Goal: Use online tool/utility

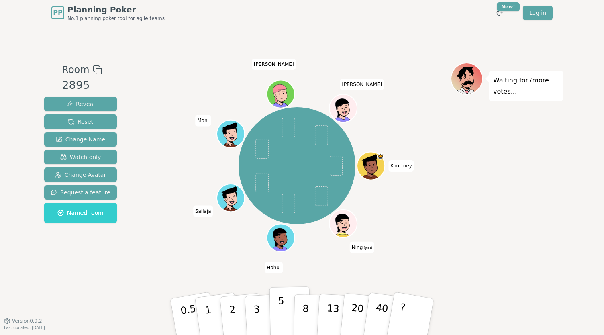
click at [288, 315] on button "5" at bounding box center [290, 317] width 41 height 61
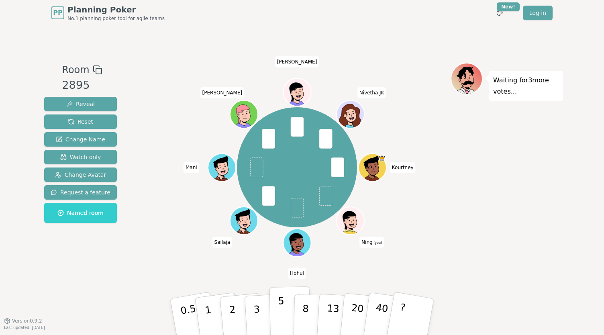
click at [283, 311] on p "5" at bounding box center [281, 316] width 7 height 43
click at [231, 307] on p "2" at bounding box center [233, 318] width 10 height 44
click at [262, 303] on button "3" at bounding box center [266, 317] width 44 height 63
click at [253, 315] on button "3" at bounding box center [266, 317] width 44 height 63
click at [281, 312] on p "5" at bounding box center [281, 316] width 7 height 43
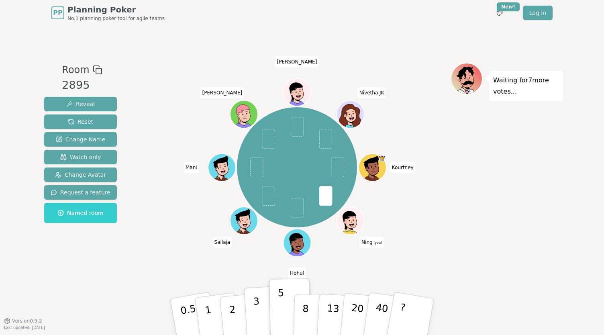
click at [265, 315] on button "3" at bounding box center [266, 317] width 44 height 63
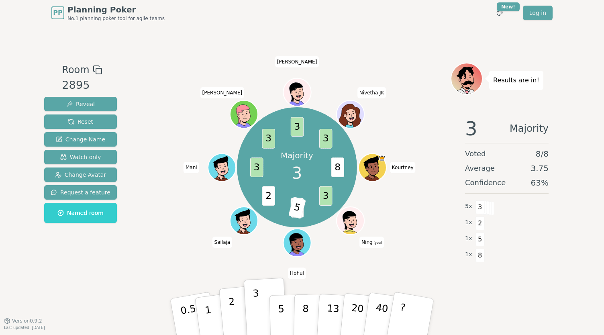
click at [229, 314] on button "2" at bounding box center [242, 317] width 46 height 64
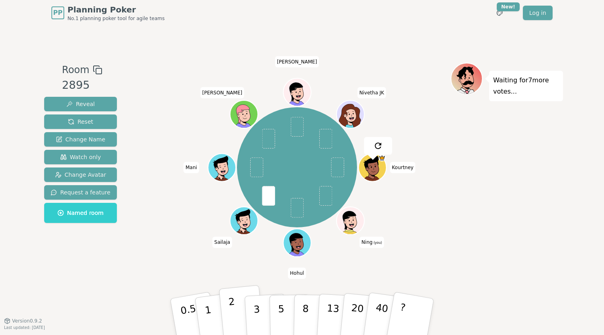
click at [232, 307] on p "2" at bounding box center [233, 318] width 10 height 44
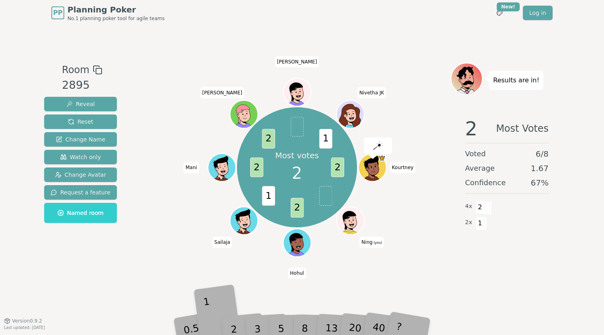
drag, startPoint x: 210, startPoint y: 310, endPoint x: 248, endPoint y: 275, distance: 51.8
click at [209, 310] on div "1" at bounding box center [218, 316] width 28 height 31
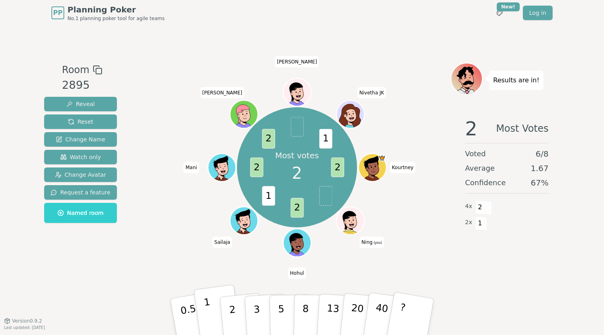
click at [210, 312] on p "1" at bounding box center [209, 318] width 12 height 44
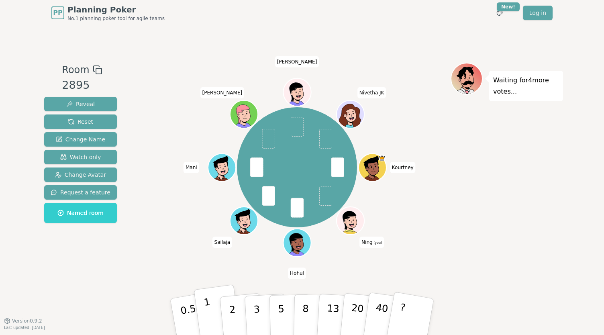
click at [219, 317] on button "1" at bounding box center [218, 317] width 48 height 65
